Goal: Task Accomplishment & Management: Use online tool/utility

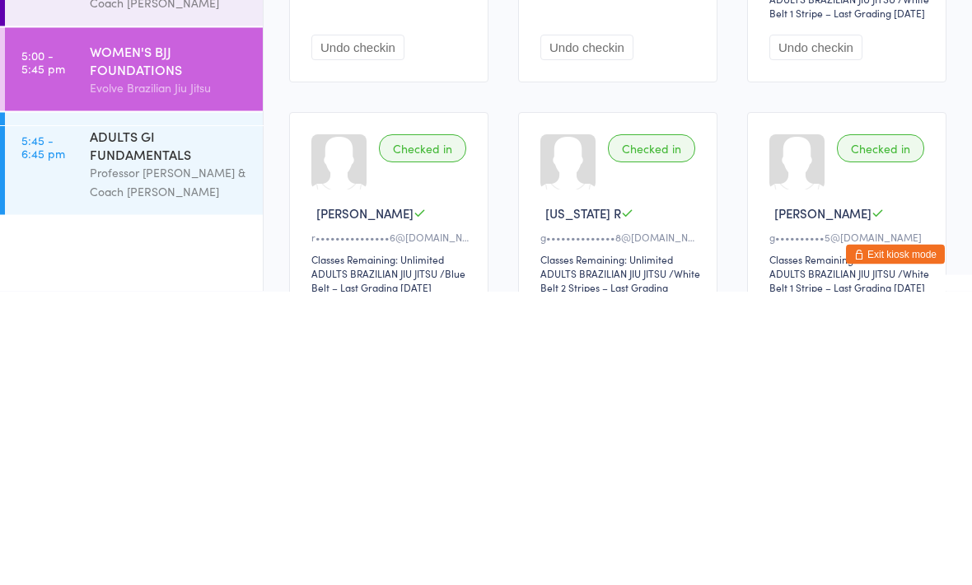
scroll to position [68, 0]
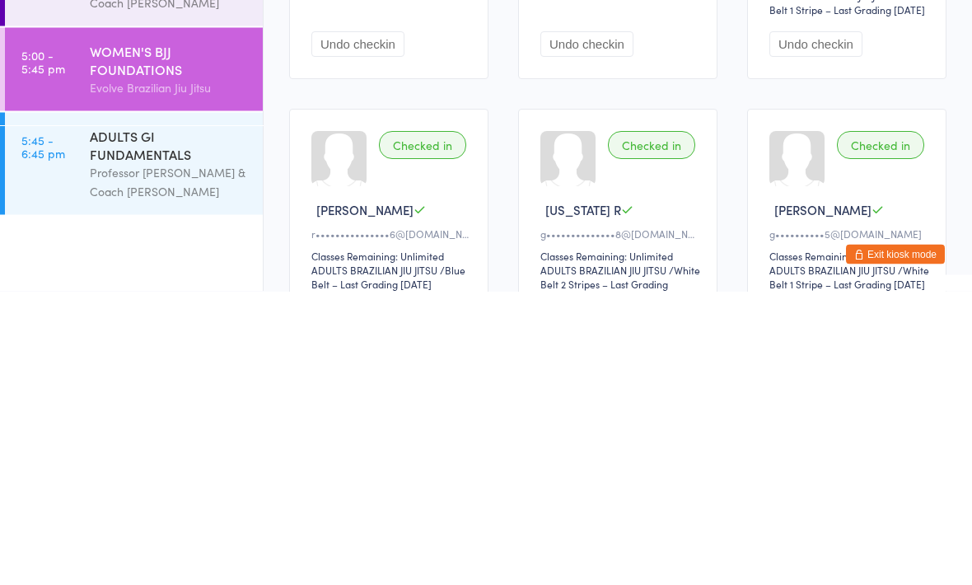
click at [148, 456] on div "Professor [PERSON_NAME] & Coach [PERSON_NAME]" at bounding box center [169, 475] width 159 height 38
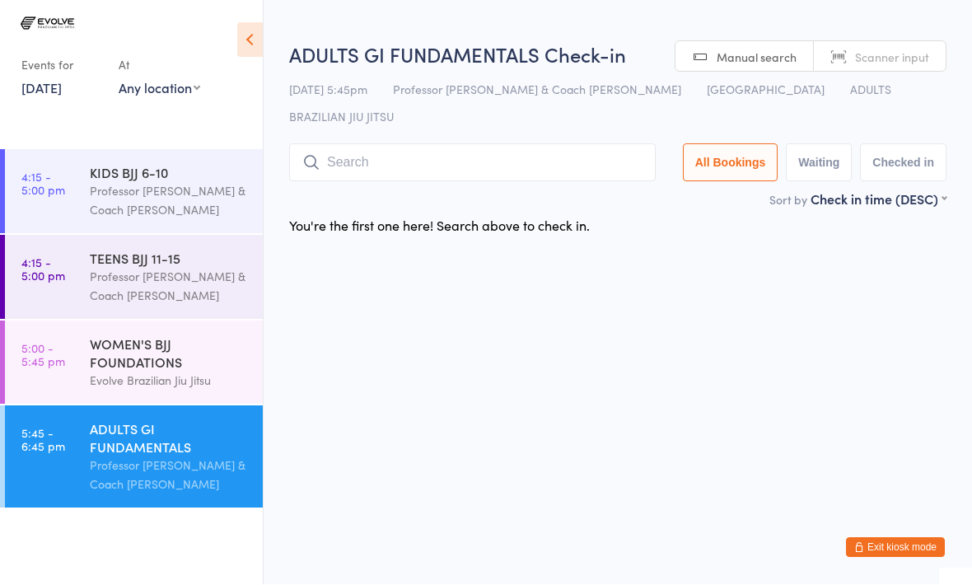
click at [445, 144] on input "search" at bounding box center [472, 163] width 366 height 38
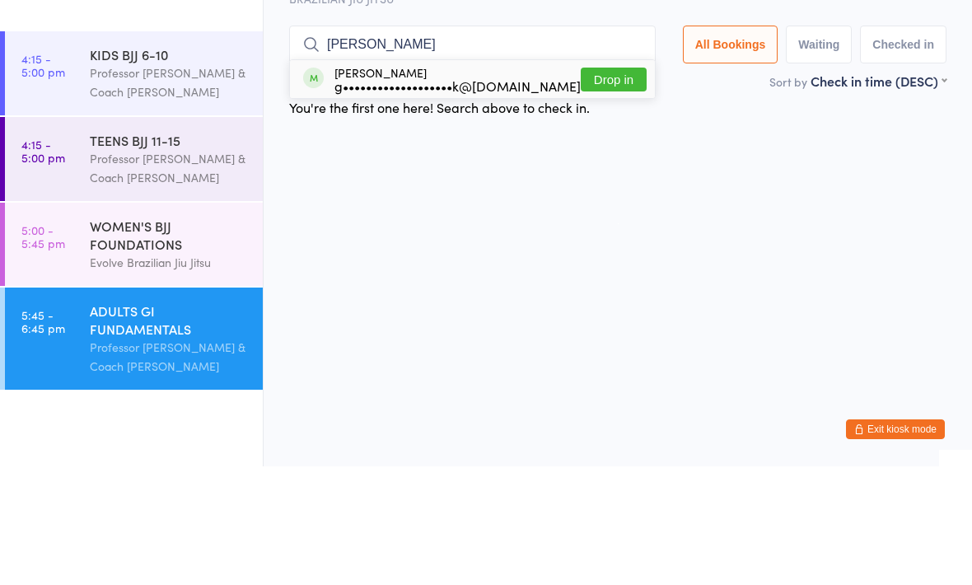
type input "Rios"
click at [586, 186] on button "Drop in" at bounding box center [614, 198] width 66 height 24
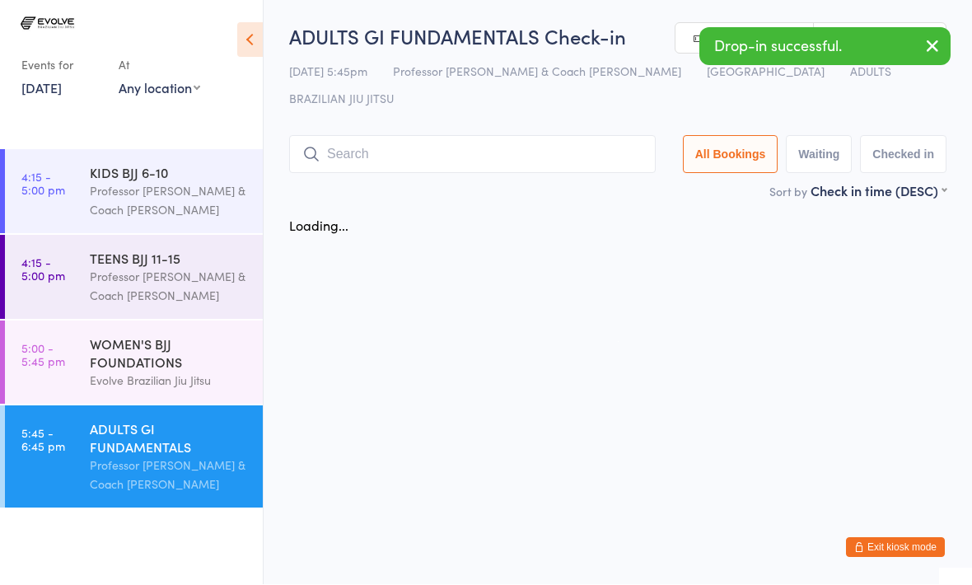
scroll to position [1, 0]
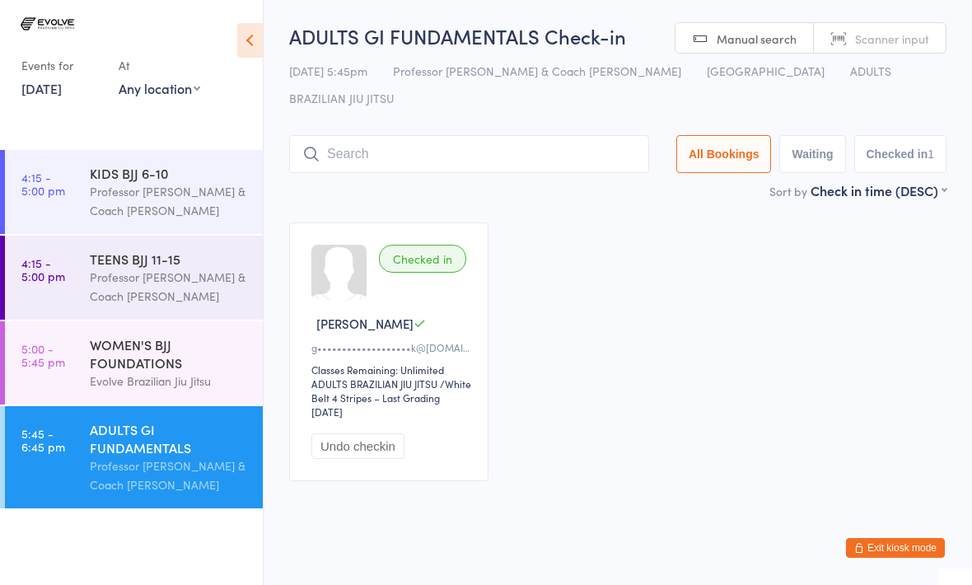
click at [149, 454] on div "ADULTS GI FUNDAMENTALS" at bounding box center [169, 438] width 159 height 36
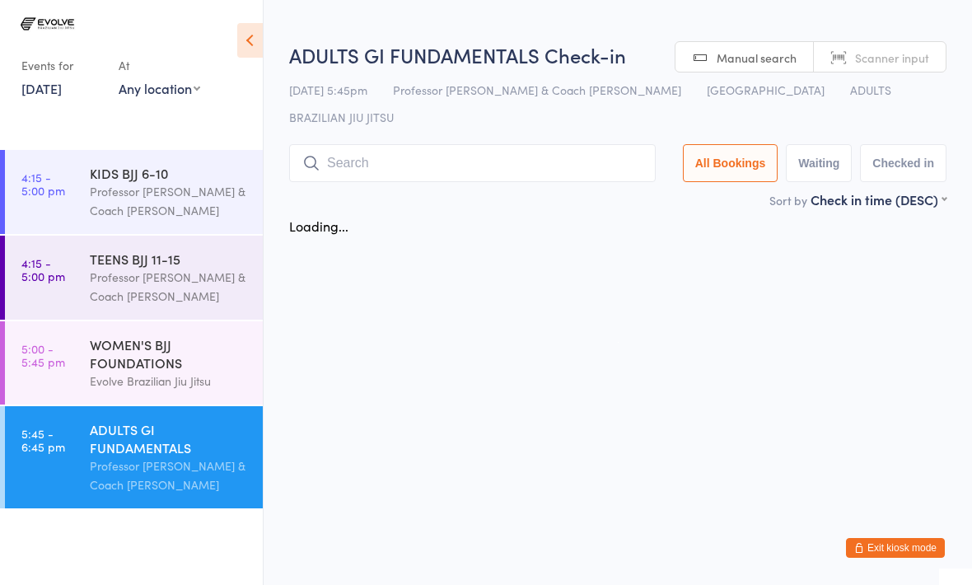
click at [428, 144] on input "search" at bounding box center [472, 163] width 366 height 38
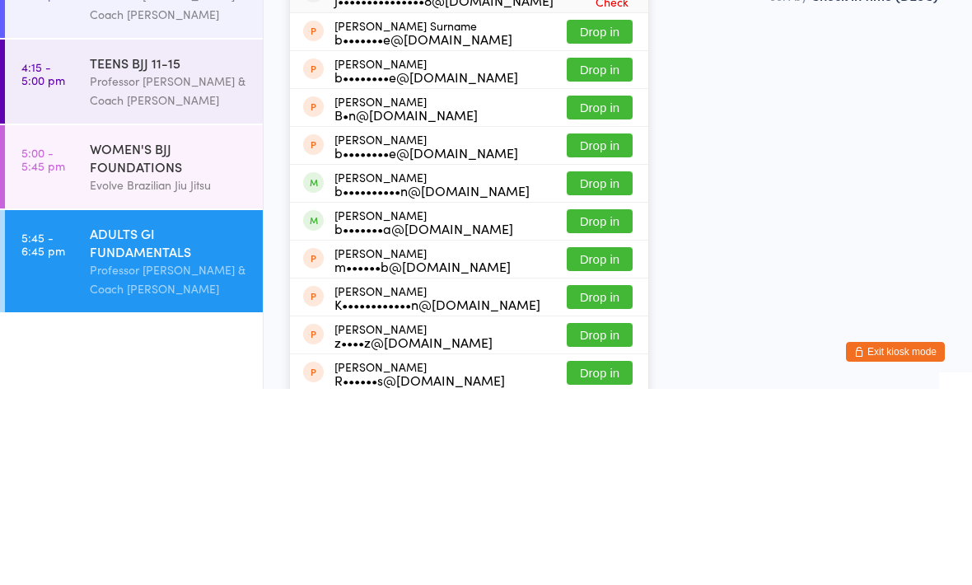
type input "Ben"
click at [586, 367] on button "Drop in" at bounding box center [600, 379] width 66 height 24
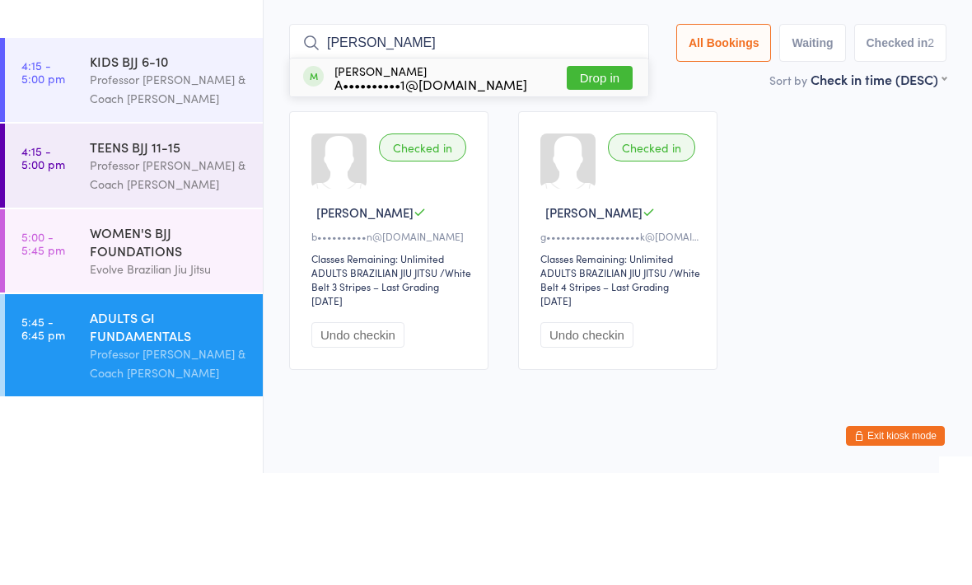
type input "Axel"
click at [587, 178] on button "Drop in" at bounding box center [600, 190] width 66 height 24
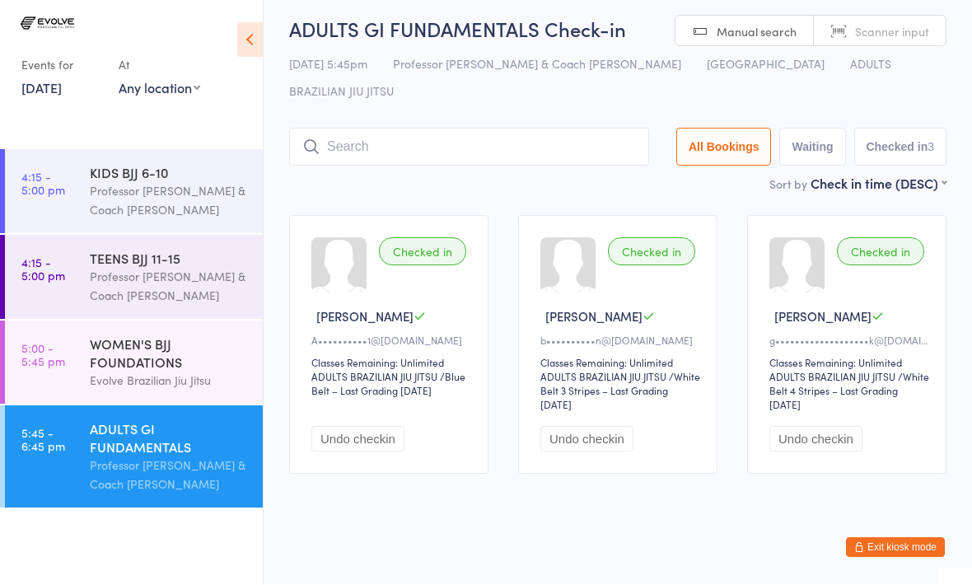
click at [450, 128] on input "search" at bounding box center [469, 147] width 360 height 38
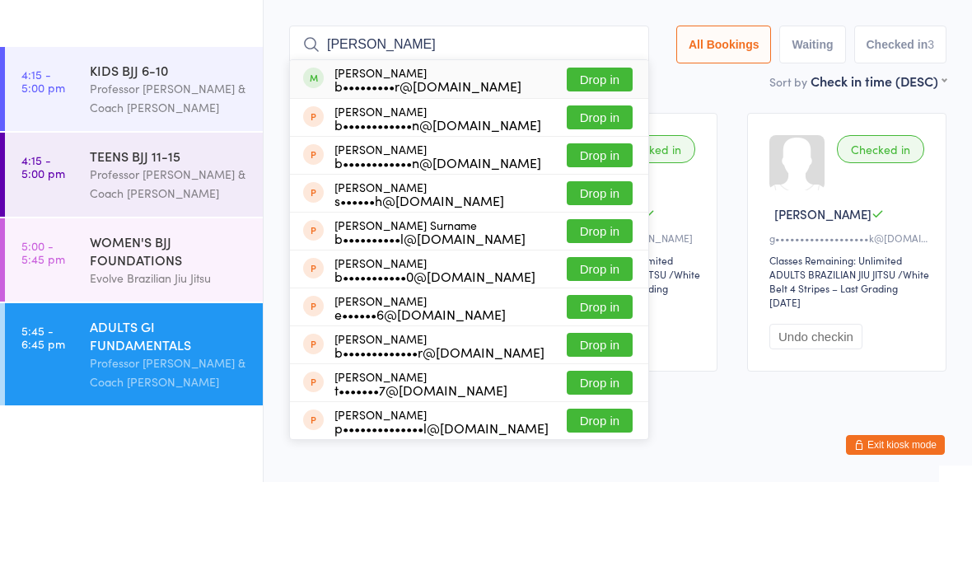
type input "Brent"
click at [590, 170] on button "Drop in" at bounding box center [600, 182] width 66 height 24
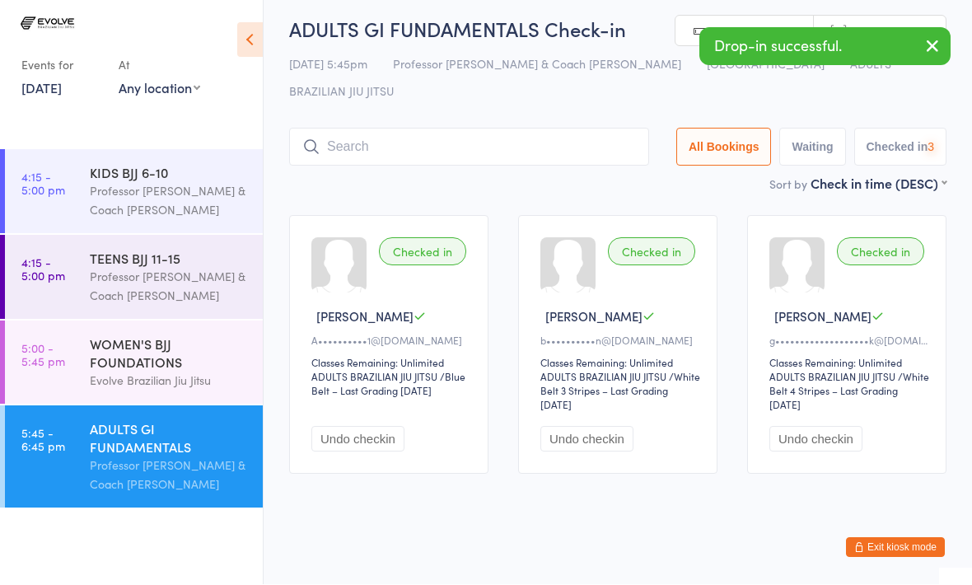
scroll to position [8, 0]
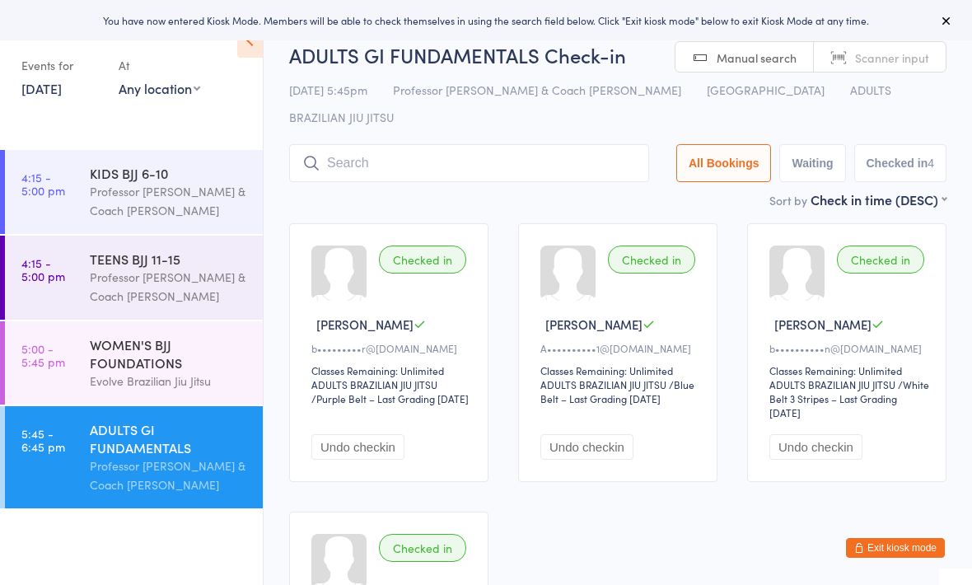
click at [903, 546] on button "Exit kiosk mode" at bounding box center [895, 548] width 99 height 20
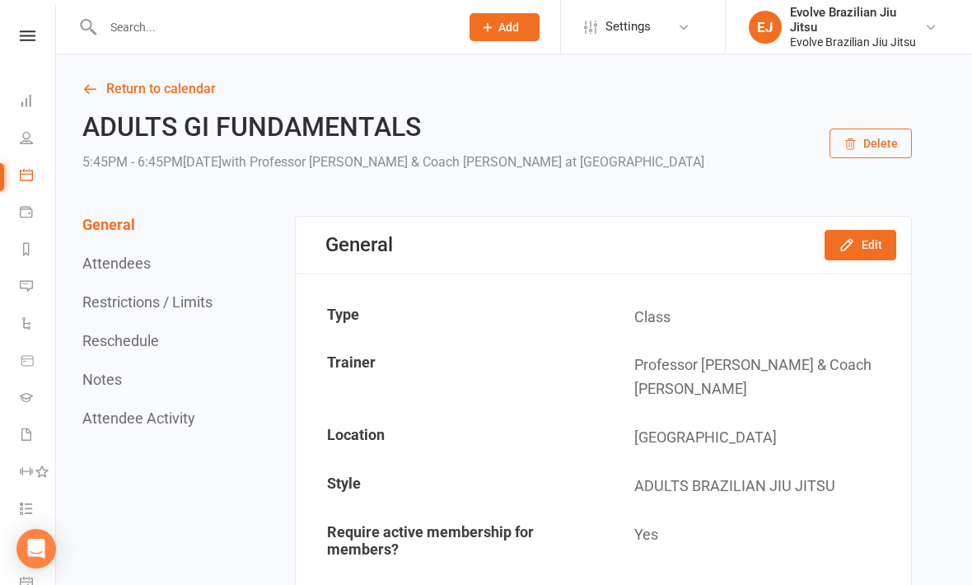
click at [44, 26] on nav "Clubworx Dashboard People Calendar Payments Reports Messages Automations Produc…" at bounding box center [28, 296] width 56 height 585
click at [15, 37] on link at bounding box center [27, 35] width 58 height 11
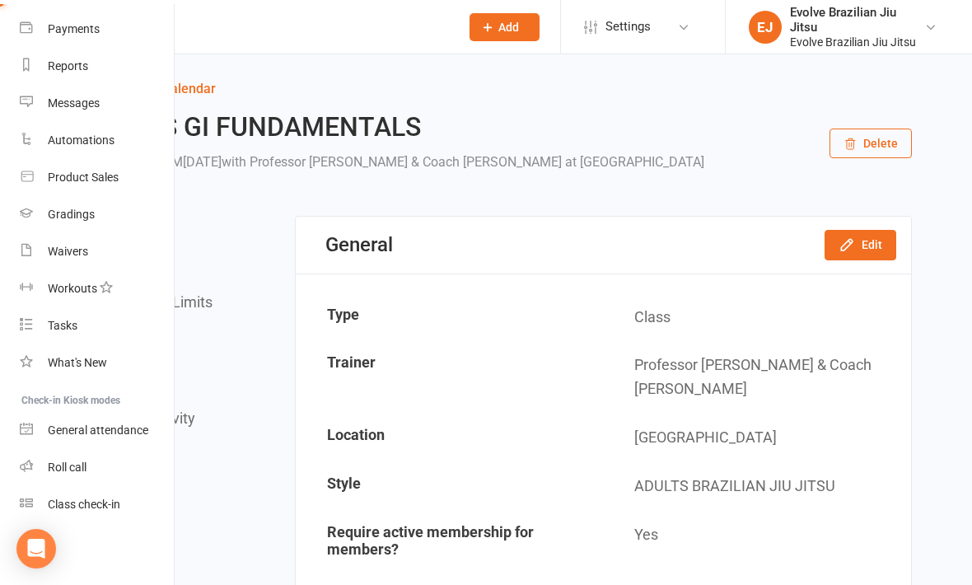
scroll to position [170, 0]
click at [85, 251] on div "Waivers" at bounding box center [68, 251] width 40 height 13
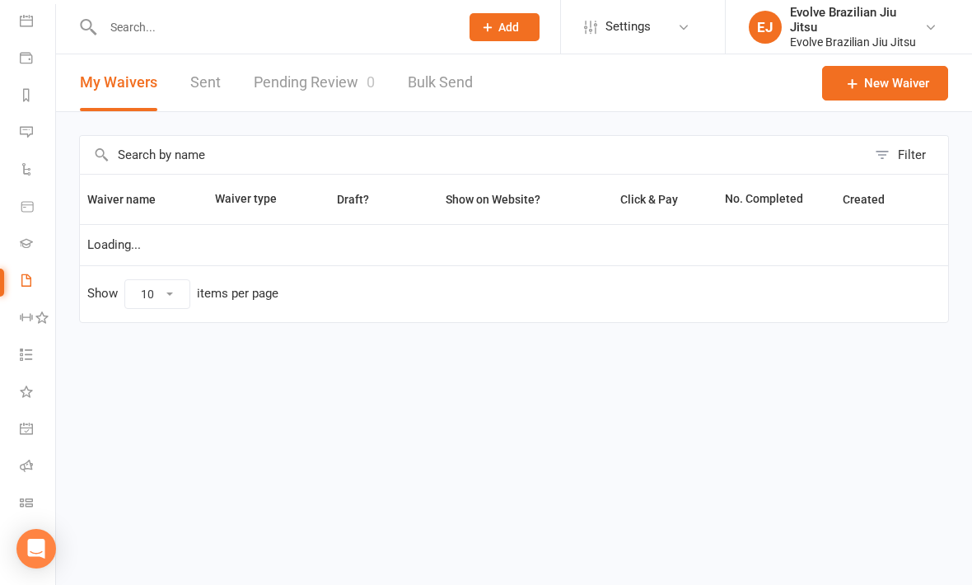
scroll to position [154, 0]
select select "100"
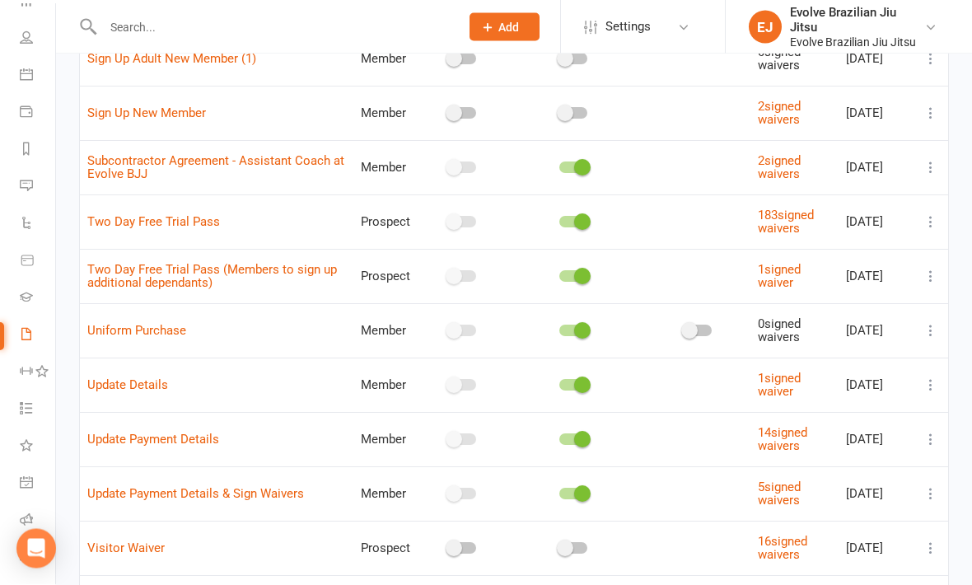
scroll to position [2100, 0]
click at [171, 446] on span "https://app.clubworx.com/s/Vcfc0SE4" at bounding box center [127, 444] width 100 height 16
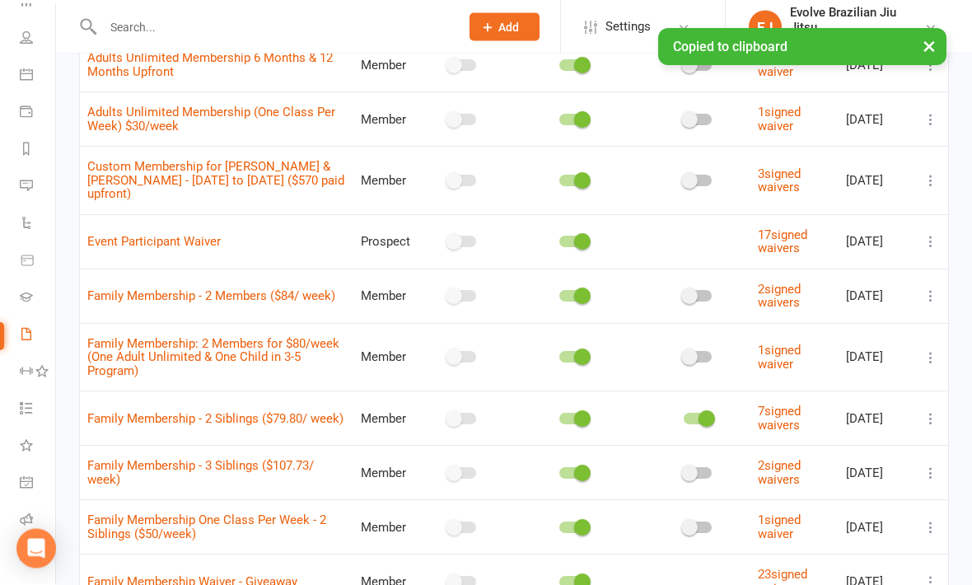
scroll to position [494, 0]
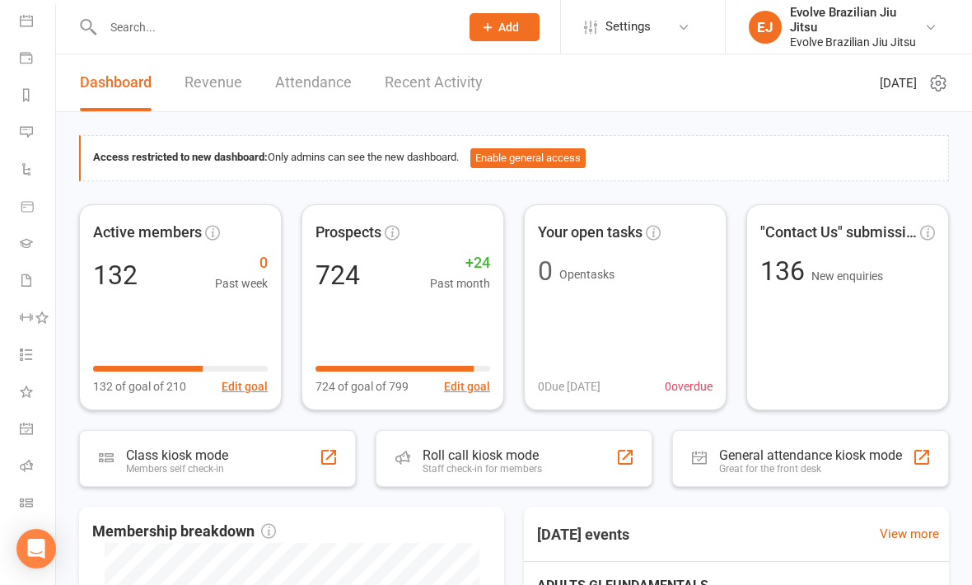
scroll to position [154, 0]
click at [23, 495] on link "Class check-in" at bounding box center [38, 504] width 37 height 37
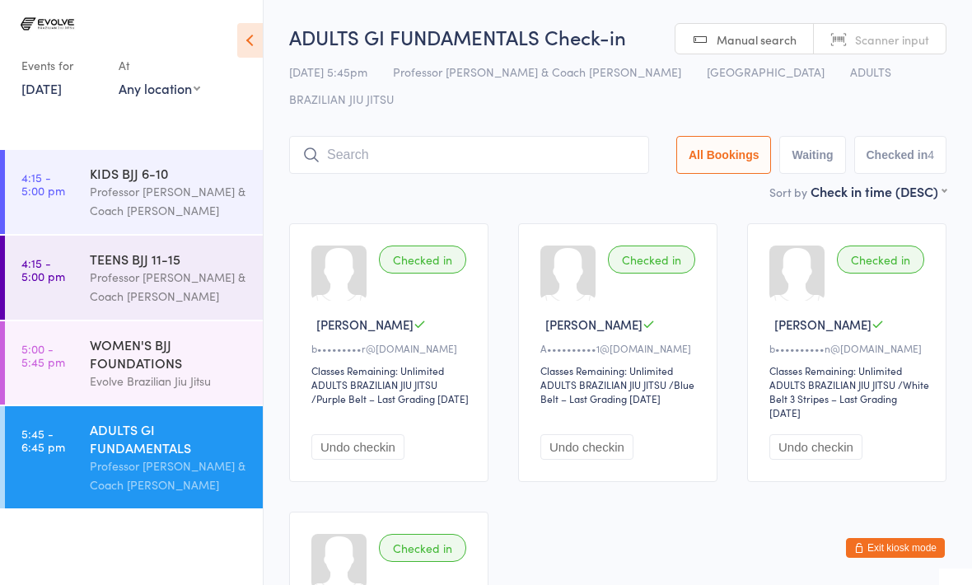
click at [184, 385] on div "Evolve Brazilian Jiu Jitsu" at bounding box center [169, 380] width 159 height 19
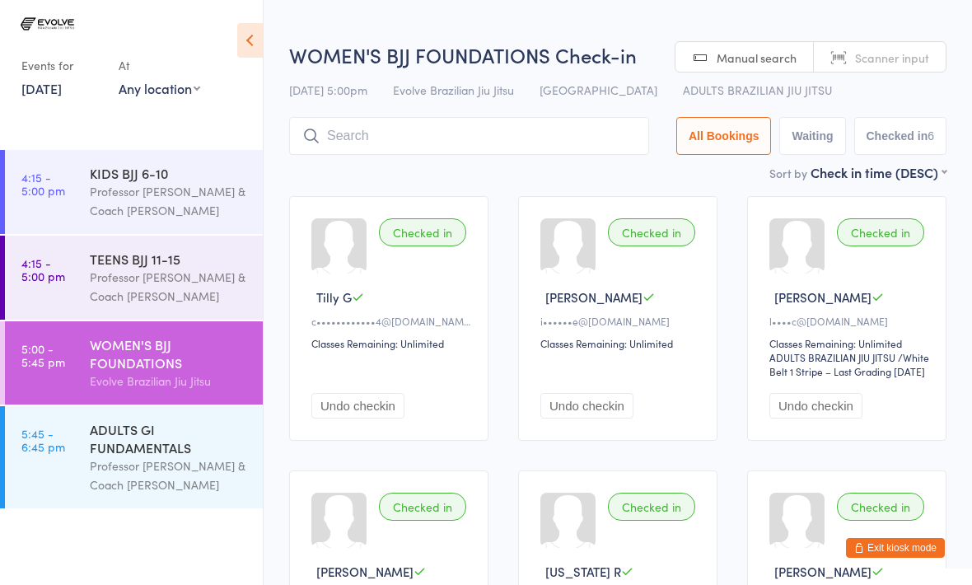
click at [398, 138] on input "search" at bounding box center [469, 136] width 360 height 38
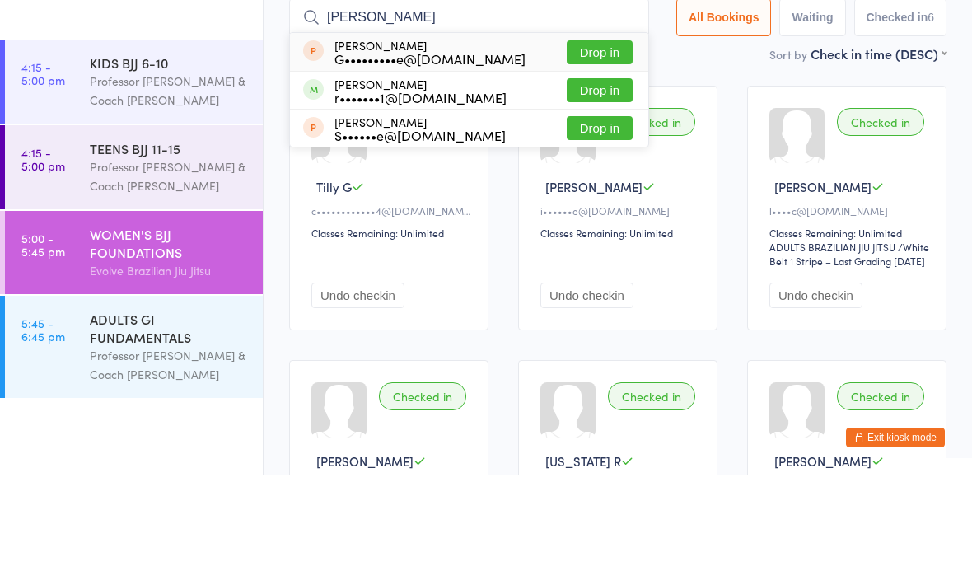
type input "[PERSON_NAME]"
click at [586, 189] on button "Drop in" at bounding box center [600, 201] width 66 height 24
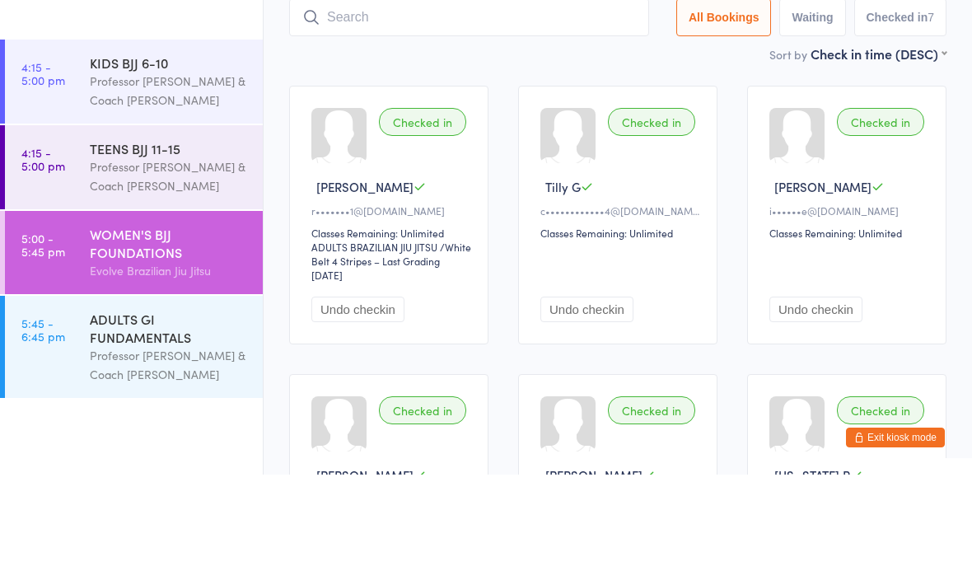
click at [370, 109] on input "search" at bounding box center [469, 128] width 360 height 38
type input "K"
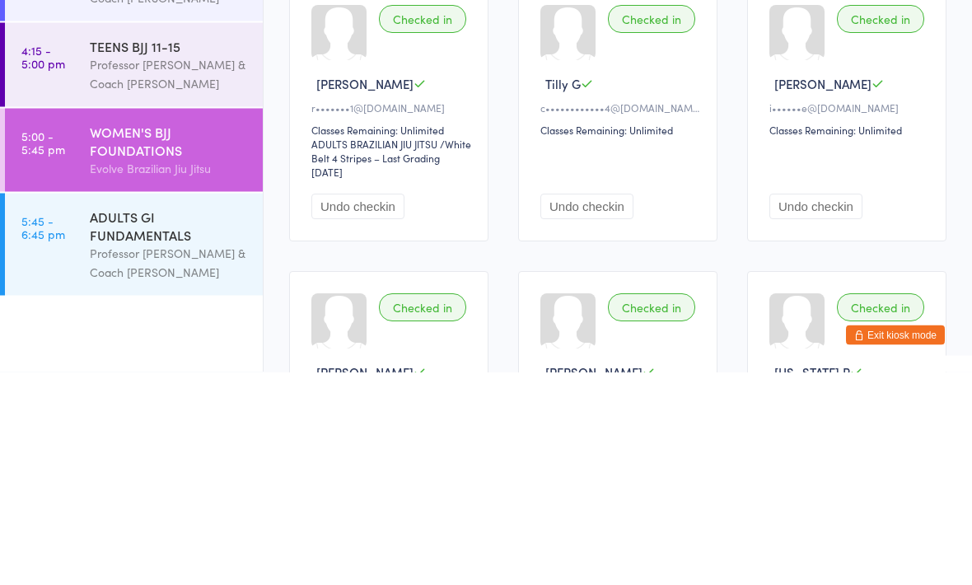
click at [163, 420] on div "ADULTS GI FUNDAMENTALS" at bounding box center [169, 438] width 159 height 36
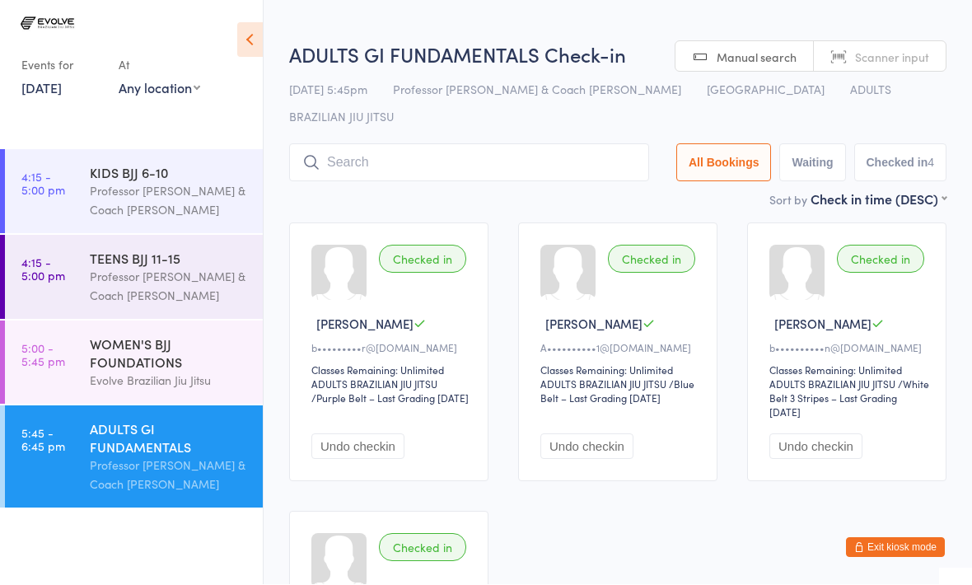
scroll to position [1, 0]
click at [374, 143] on input "search" at bounding box center [469, 162] width 360 height 38
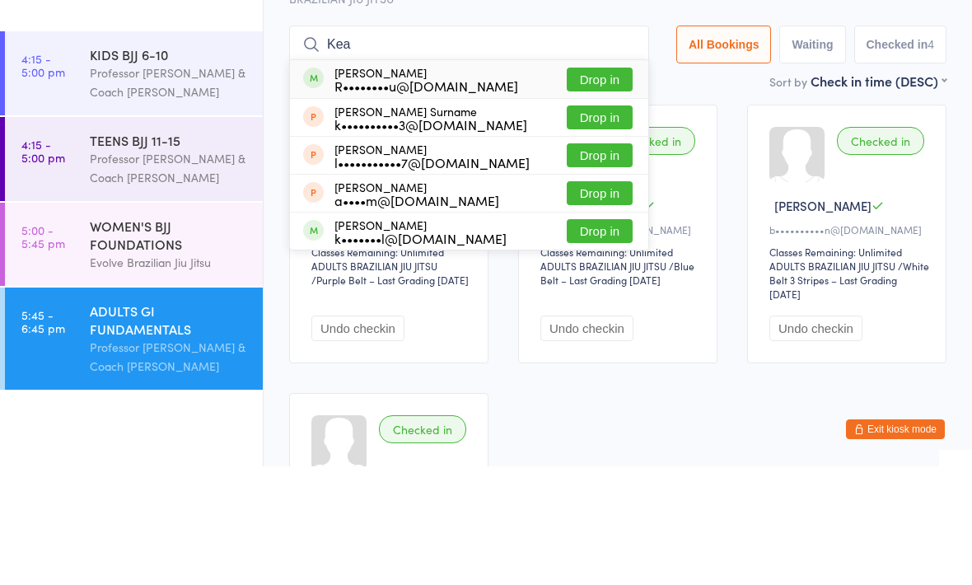
type input "Kea"
click at [574, 186] on button "Drop in" at bounding box center [600, 198] width 66 height 24
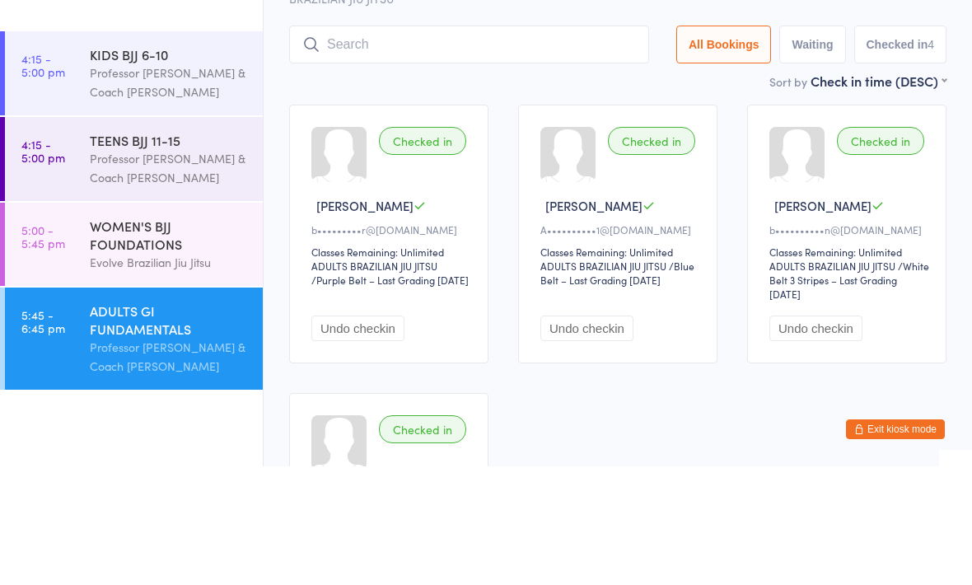
scroll to position [119, 0]
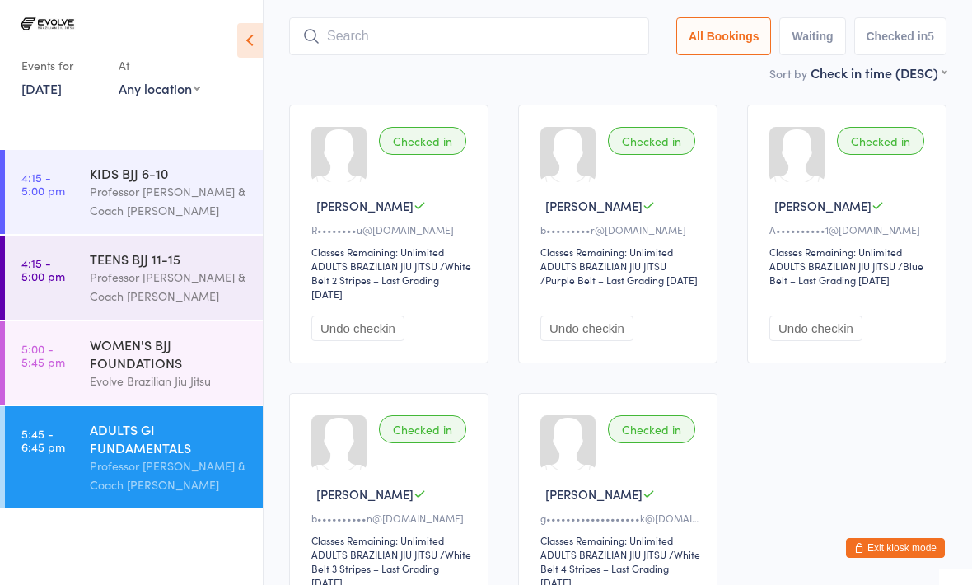
click at [358, 17] on input "search" at bounding box center [469, 36] width 360 height 38
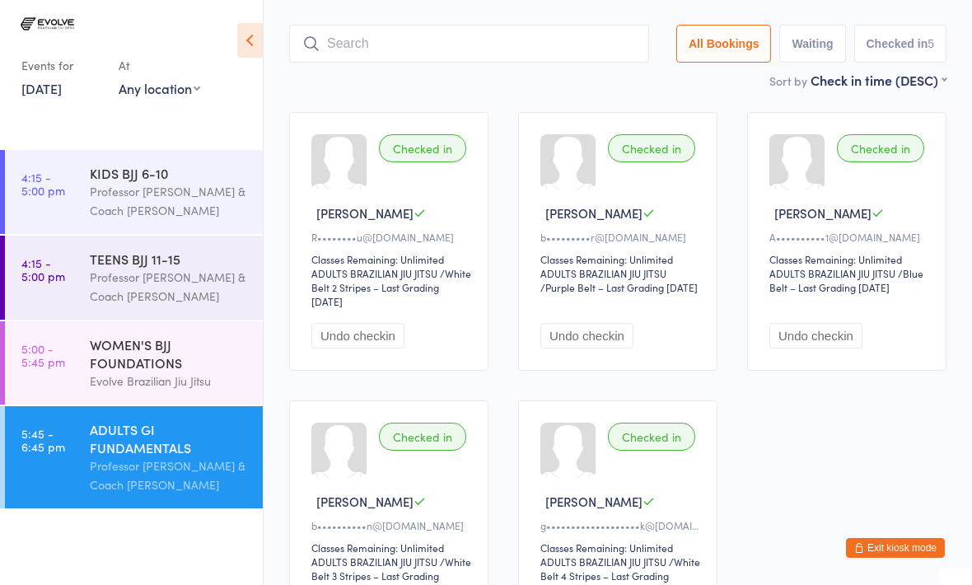
scroll to position [110, 0]
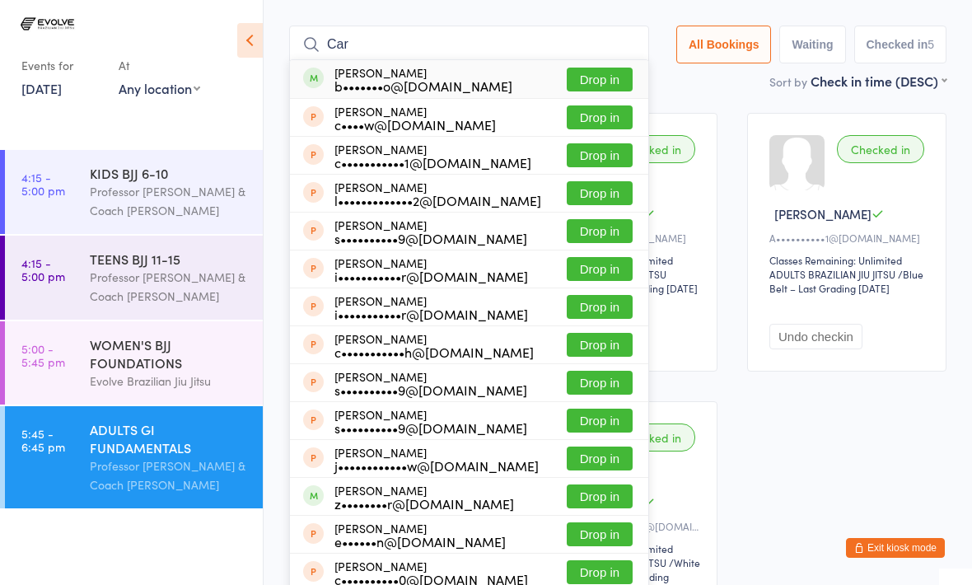
type input "Car"
click at [591, 68] on button "Drop in" at bounding box center [600, 80] width 66 height 24
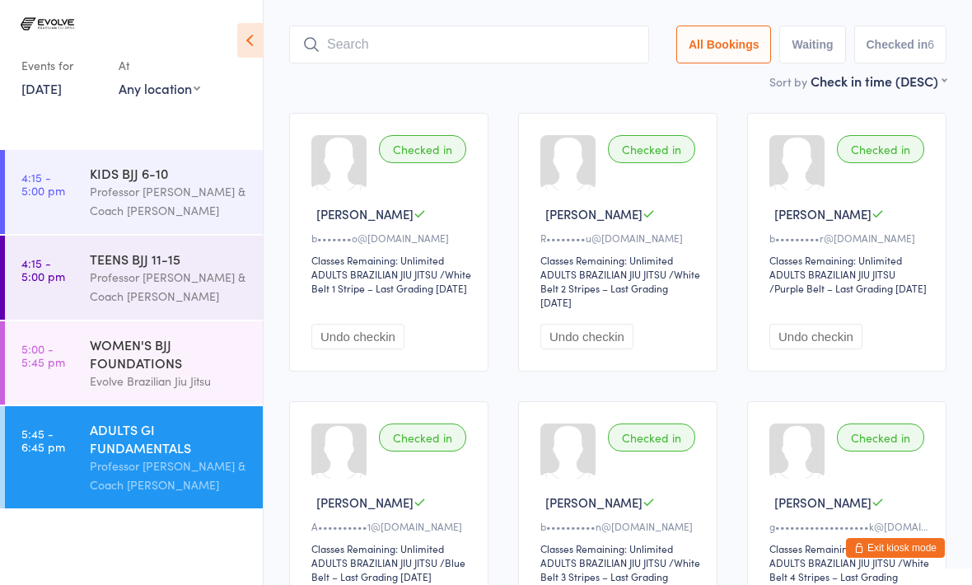
click at [380, 35] on input "search" at bounding box center [469, 45] width 360 height 38
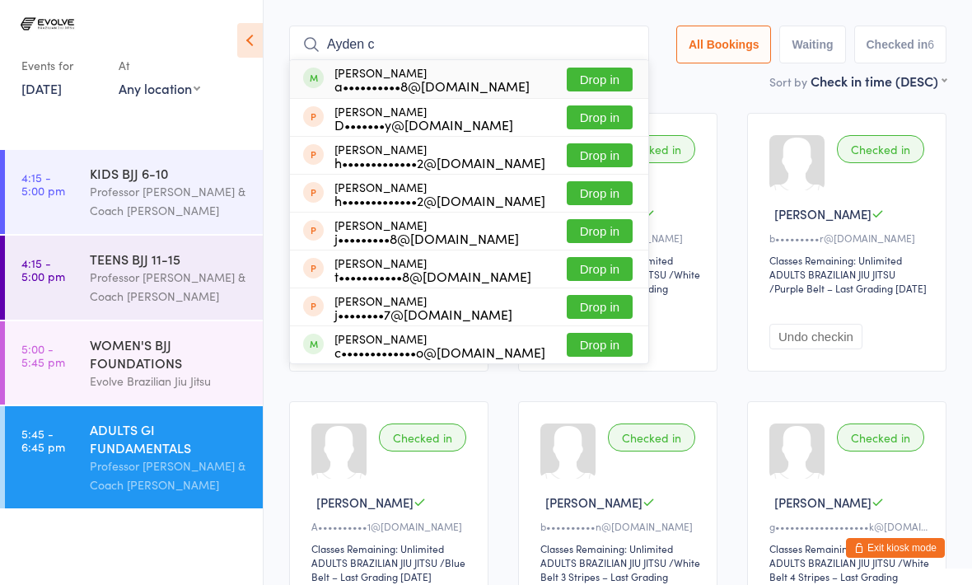
type input "Ayden c"
click at [377, 79] on div "a••••••••••8@[DOMAIN_NAME]" at bounding box center [431, 85] width 195 height 13
